Goal: Task Accomplishment & Management: Manage account settings

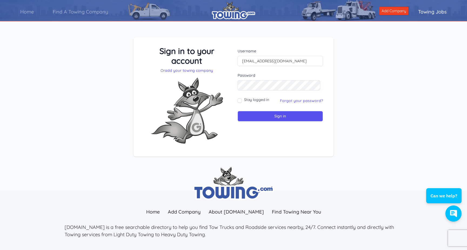
click at [251, 141] on div "Username campbellwreckerservices@gmail.com Password Stay logged in" at bounding box center [281, 97] width 94 height 102
click at [297, 100] on link "Forgot your password?" at bounding box center [301, 100] width 43 height 5
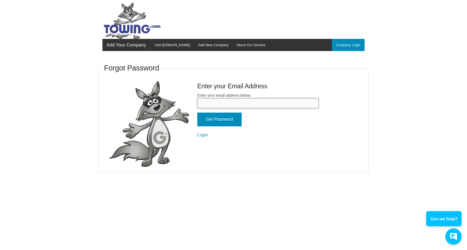
click at [259, 103] on input "Enter your email address below." at bounding box center [257, 103] width 121 height 10
type input "[EMAIL_ADDRESS][DOMAIN_NAME]"
click at [233, 118] on input "Get Password" at bounding box center [219, 120] width 44 height 14
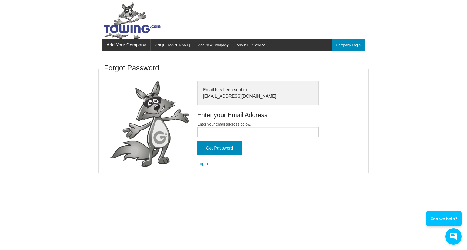
click at [243, 95] on div "Email has been sent to campbellwreckerservices@gmail.com" at bounding box center [257, 93] width 121 height 24
drag, startPoint x: 276, startPoint y: 94, endPoint x: 202, endPoint y: 94, distance: 73.8
click at [202, 94] on div "Email has been sent to campbellwreckerservices@gmail.com" at bounding box center [257, 93] width 121 height 24
copy div "[EMAIL_ADDRESS][DOMAIN_NAME]"
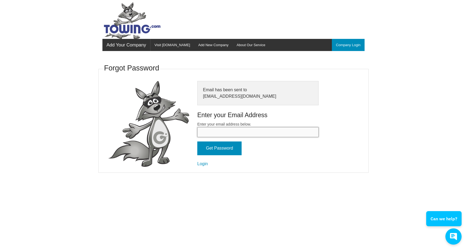
click at [220, 131] on input "Enter your email address below." at bounding box center [257, 132] width 121 height 10
paste input "campbellwreckerservices@gmail.com"
type input "campbellwreckerservices@gmail.com"
click at [223, 143] on input "Get Password" at bounding box center [219, 149] width 44 height 14
click at [201, 162] on link "Login" at bounding box center [202, 164] width 11 height 5
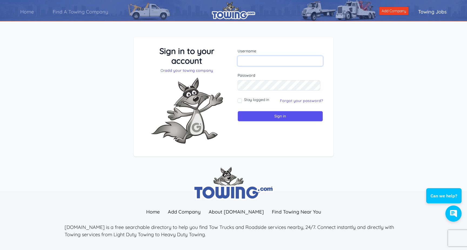
paste input "[EMAIL_ADDRESS][DOMAIN_NAME]"
type input "[EMAIL_ADDRESS][DOMAIN_NAME]"
click at [240, 103] on div "Stay logged in" at bounding box center [254, 101] width 32 height 8
click at [240, 102] on input "Stay logged in" at bounding box center [240, 101] width 4 height 4
checkbox input "true"
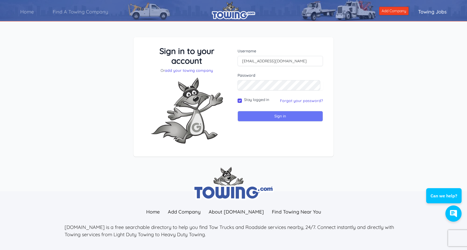
click at [255, 117] on input "Sign in" at bounding box center [280, 116] width 85 height 11
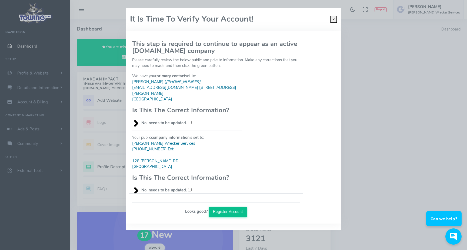
click at [231, 209] on button "Register Account" at bounding box center [228, 212] width 38 height 10
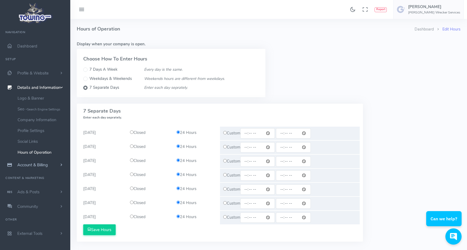
click at [35, 164] on span "Account & Billing" at bounding box center [32, 164] width 31 height 5
click at [84, 12] on icon at bounding box center [81, 9] width 6 height 9
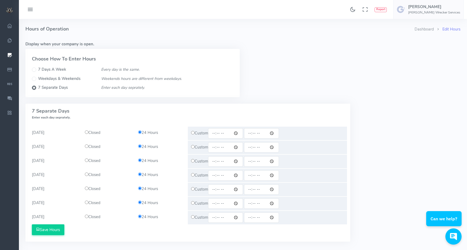
click at [28, 7] on icon at bounding box center [30, 9] width 6 height 9
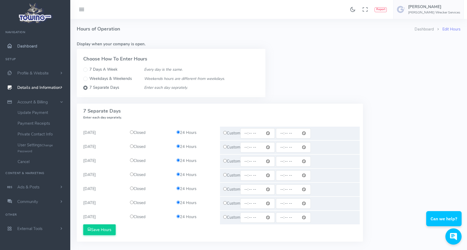
click at [22, 45] on span "Dashboard" at bounding box center [27, 46] width 20 height 5
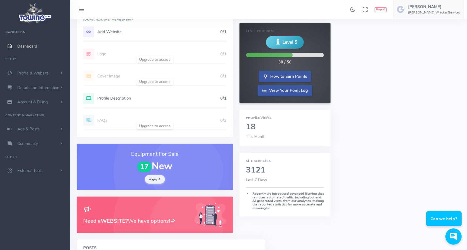
scroll to position [69, 0]
